Goal: Transaction & Acquisition: Purchase product/service

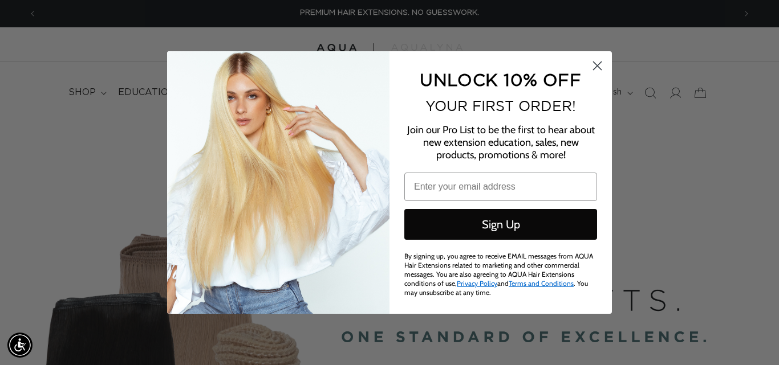
click at [596, 65] on circle "Close dialog" at bounding box center [597, 65] width 19 height 19
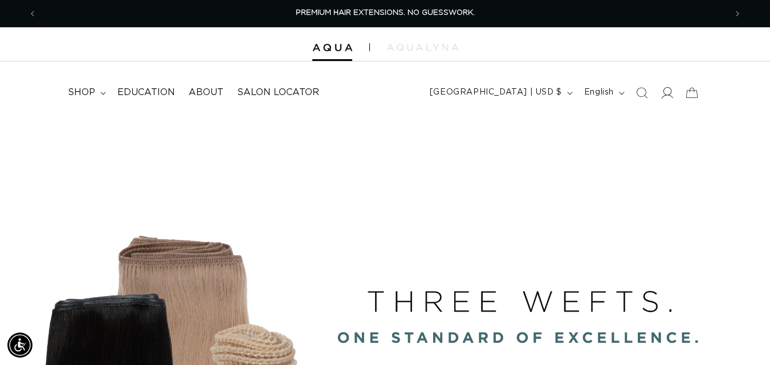
click at [665, 90] on icon at bounding box center [667, 93] width 12 height 12
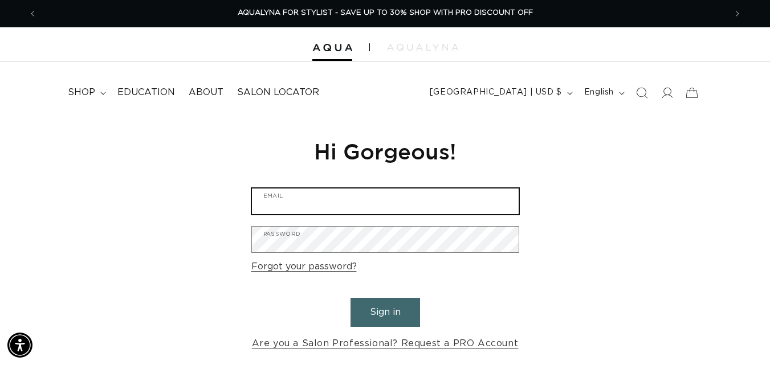
click at [406, 204] on input "Email" at bounding box center [385, 202] width 267 height 26
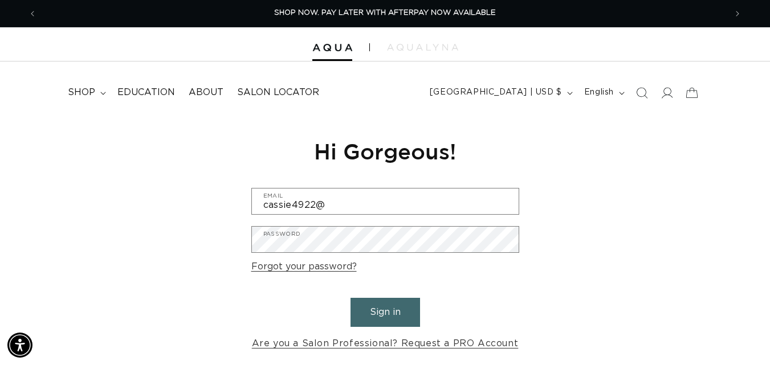
click at [402, 216] on form "cassie4922@ Email Password Forgot your password? Sign in Are you a Salon Profes…" at bounding box center [385, 270] width 268 height 164
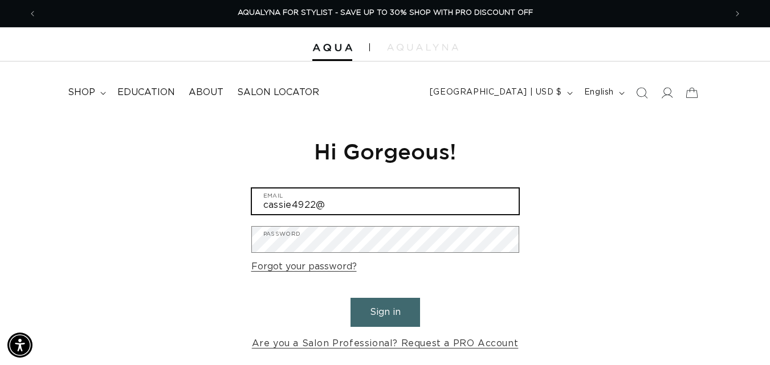
click at [355, 207] on input "cassie4922@" at bounding box center [385, 202] width 267 height 26
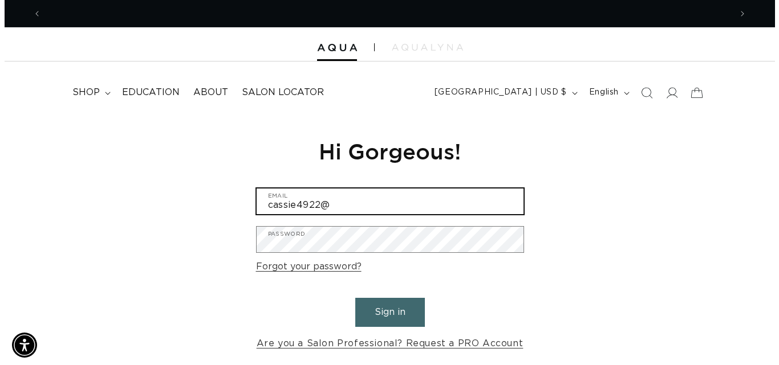
scroll to position [0, 0]
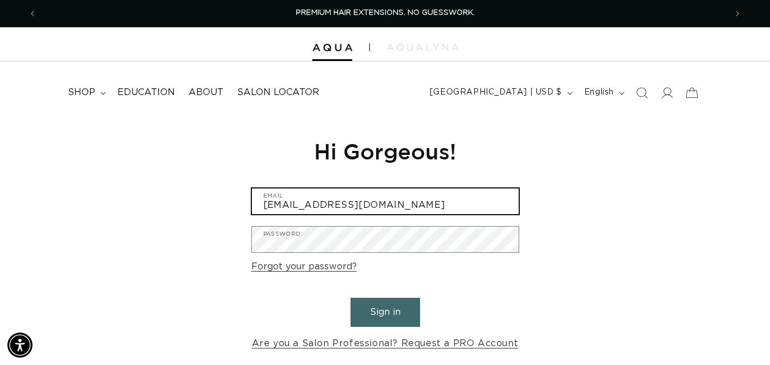
type input "cassie4922@gmail.com"
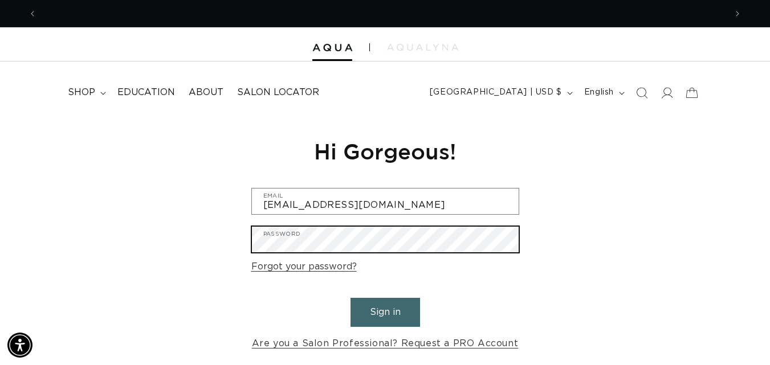
scroll to position [0, 698]
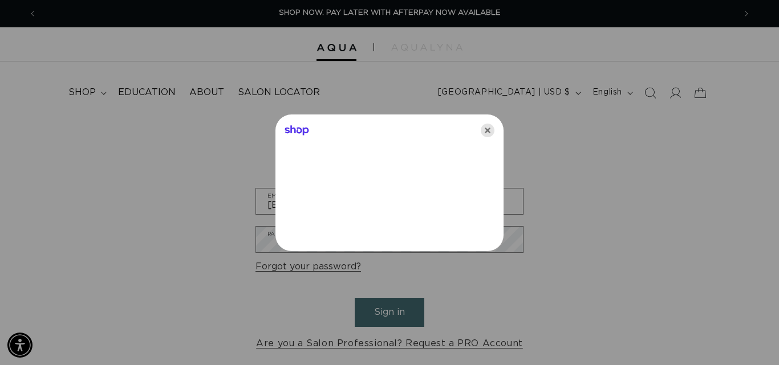
click at [490, 130] on icon "Close" at bounding box center [488, 131] width 14 height 14
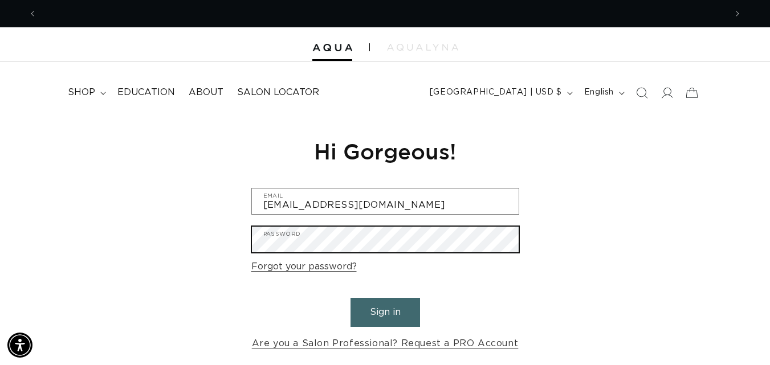
scroll to position [0, 0]
click at [351, 298] on button "Sign in" at bounding box center [386, 312] width 70 height 29
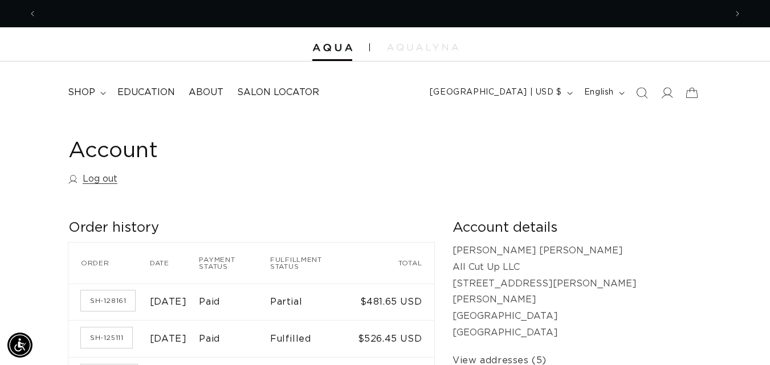
scroll to position [0, 1378]
click at [83, 95] on span "shop" at bounding box center [81, 93] width 27 height 12
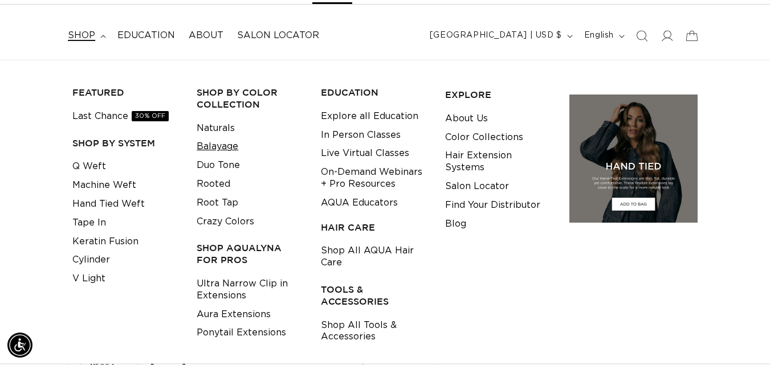
scroll to position [0, 689]
click at [100, 219] on link "Tape In" at bounding box center [89, 223] width 34 height 19
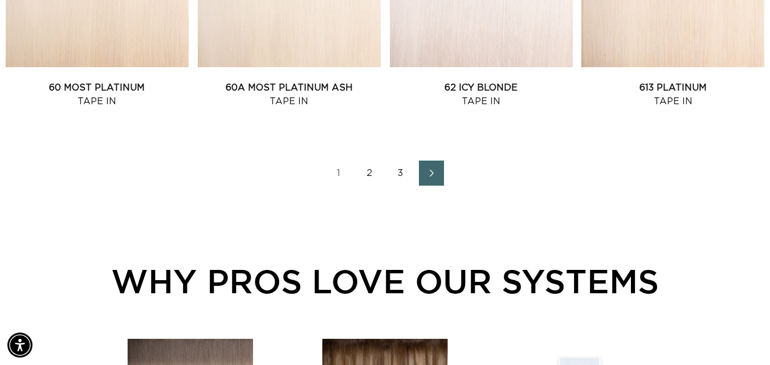
scroll to position [0, 689]
click at [369, 172] on link "2" at bounding box center [369, 173] width 25 height 25
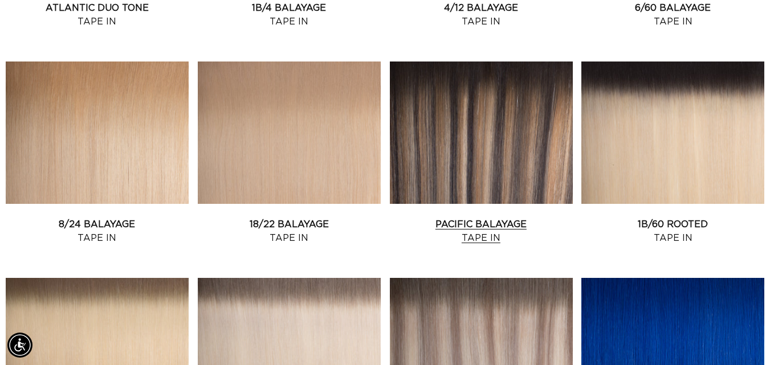
click at [421, 218] on link "Pacific Balayage Tape In" at bounding box center [481, 231] width 183 height 27
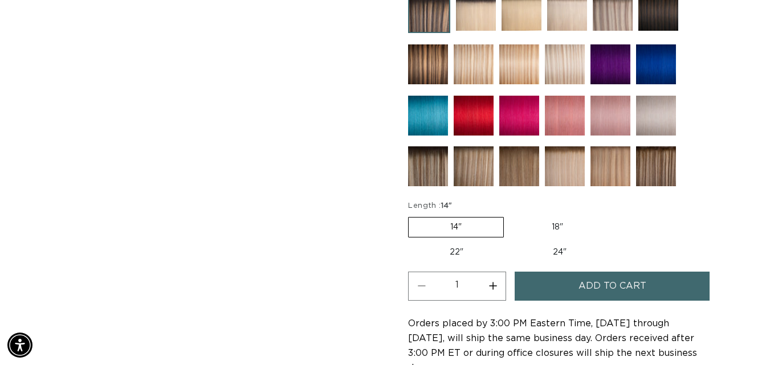
scroll to position [0, 689]
click at [430, 112] on img at bounding box center [428, 116] width 40 height 40
click at [557, 229] on label "18" Variant sold out or unavailable" at bounding box center [557, 227] width 95 height 19
click at [510, 215] on input "18" Variant sold out or unavailable" at bounding box center [510, 215] width 1 height 1
radio input "true"
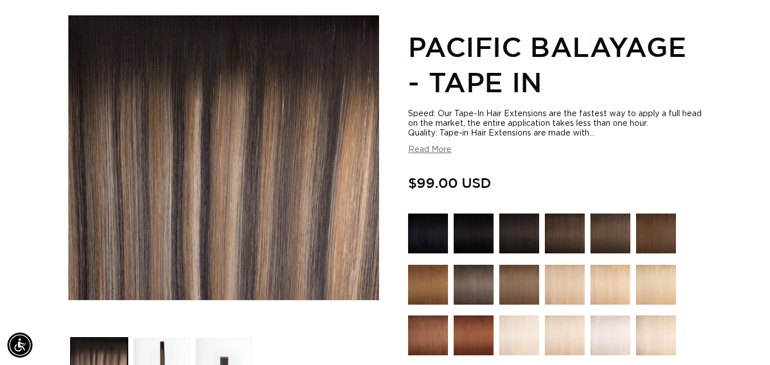
scroll to position [0, 1378]
